Goal: Contribute content: Add original content to the website for others to see

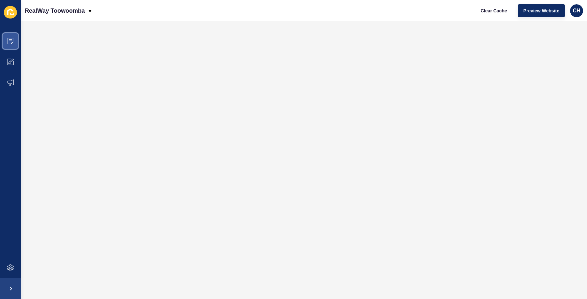
click at [9, 43] on icon at bounding box center [10, 41] width 7 height 7
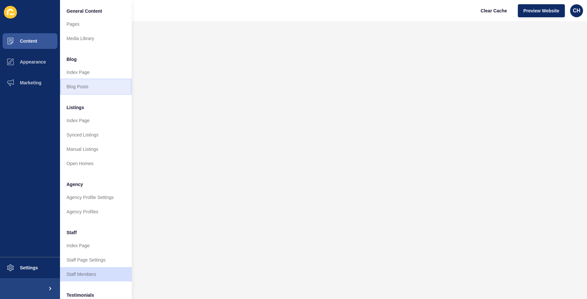
click at [87, 84] on link "Blog Posts" at bounding box center [96, 87] width 72 height 14
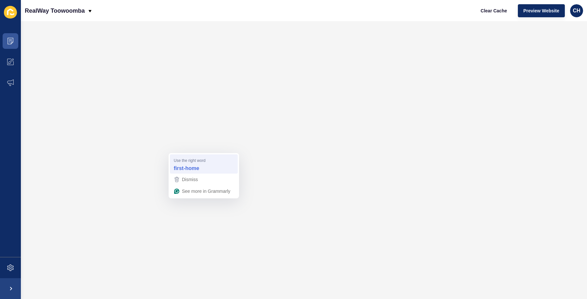
click at [183, 169] on strong "first-home" at bounding box center [186, 168] width 25 height 7
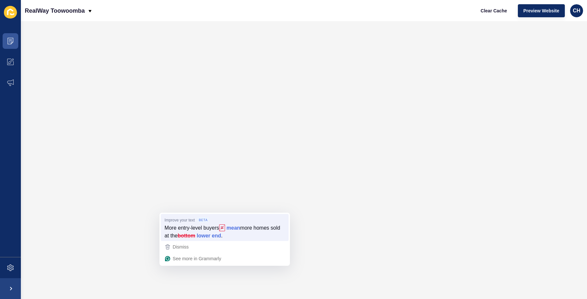
click at [180, 234] on span "more homes sold at the" at bounding box center [222, 231] width 115 height 15
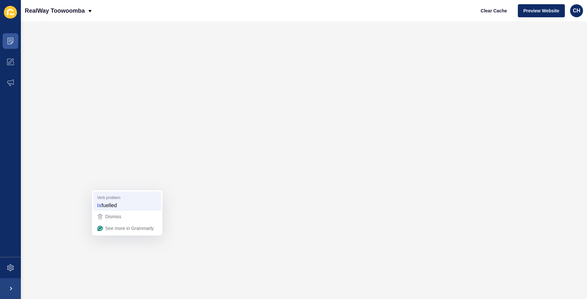
click at [104, 202] on span "fuelled" at bounding box center [108, 205] width 15 height 7
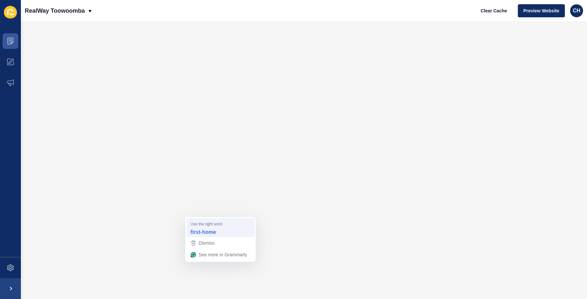
click at [210, 231] on strong "first-home" at bounding box center [202, 231] width 25 height 7
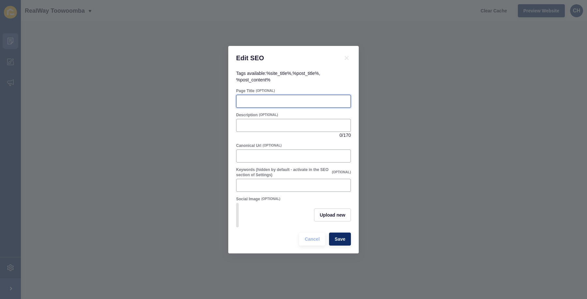
click at [276, 99] on input "Page Title" at bounding box center [293, 101] width 106 height 7
paste input "New First Home Buyer Scheme: What It Means for Sellers"
type input "New First Home Buyer Scheme: What It Means for Sellers"
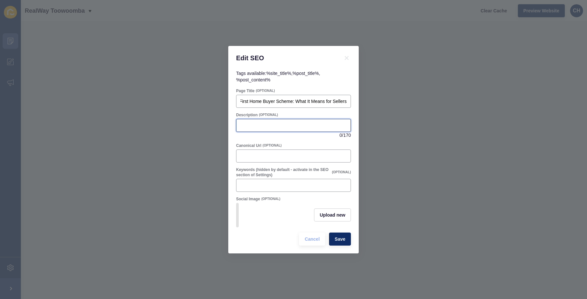
click at [261, 126] on input "Description" at bounding box center [293, 125] width 106 height 7
paste input "Government changes from [DATE] mean more buyers in the market. Discover what th…"
paste input "toowoomba-sellers-first-home-buyer-changes-2025"
type input "Government changes from [DATE] mean more buyers in the market. Discover what th…"
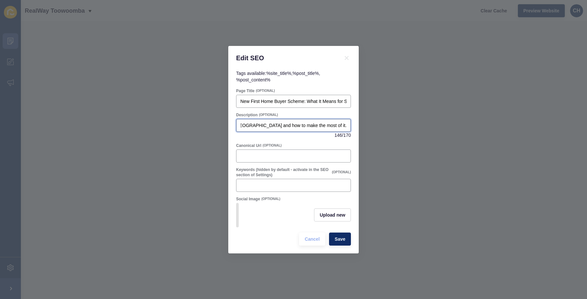
scroll to position [0, 229]
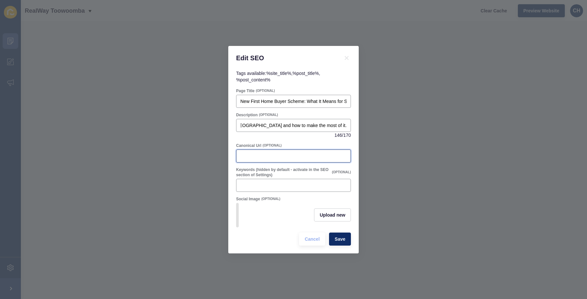
click at [244, 158] on input "Canonical Url" at bounding box center [293, 156] width 106 height 7
paste input "toowoomba-sellers-first-home-buyer-changes-2025"
type input "toowoomba-sellers-first-home-buyer-changes-2025"
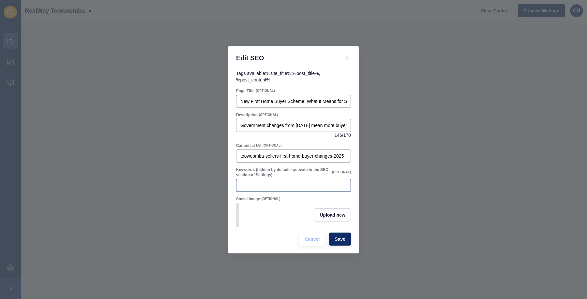
click at [263, 189] on div at bounding box center [293, 185] width 115 height 13
click at [256, 188] on input "Keywords (hidden by default - activate in the SEO section of Settings)" at bounding box center [293, 185] width 106 height 7
paste input "First Home Buyer Scheme 2025, Home Guarantee Scheme QLD, [GEOGRAPHIC_DATA] prop…"
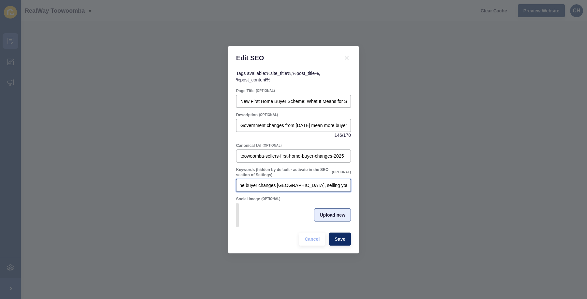
type input "First Home Buyer Scheme 2025, Home Guarantee Scheme QLD, [GEOGRAPHIC_DATA] prop…"
click at [332, 217] on span "Upload new" at bounding box center [332, 215] width 26 height 7
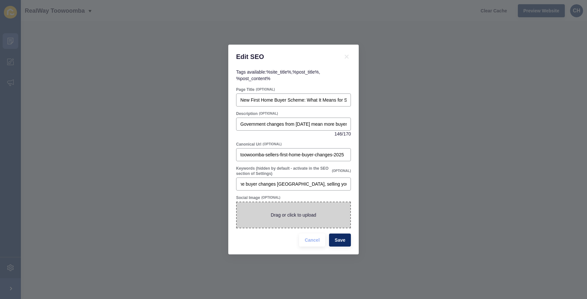
scroll to position [0, 0]
click at [303, 214] on span at bounding box center [293, 214] width 113 height 25
click at [237, 202] on input "Drag or click to upload" at bounding box center [237, 202] width 0 height 0
type input "C:\fakepath\AdobeStock_297220738_LowRes.jpg"
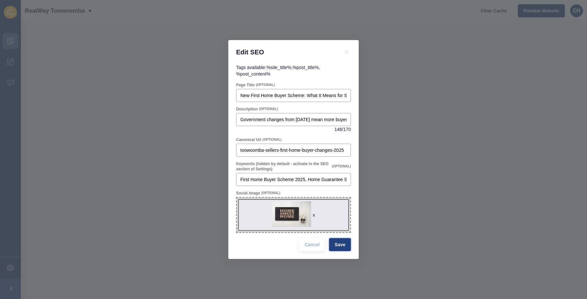
click at [337, 242] on span "Save" at bounding box center [339, 245] width 11 height 7
